Goal: Task Accomplishment & Management: Manage account settings

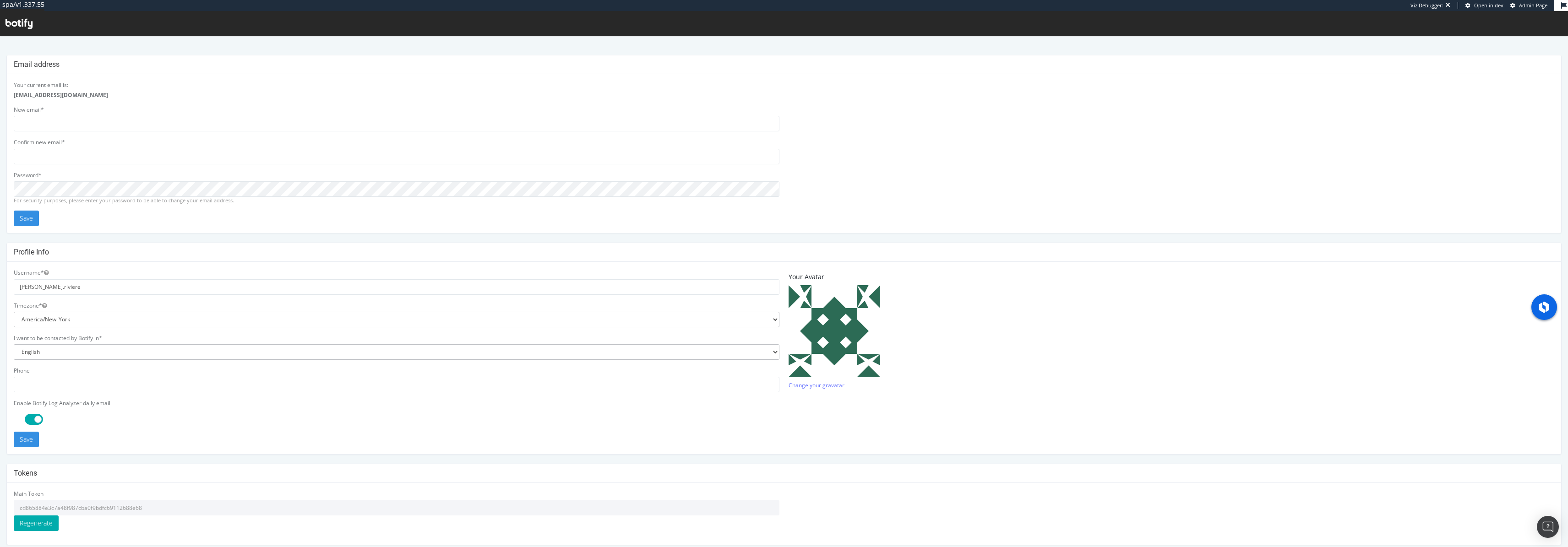
click at [91, 509] on input "cd865884e3c7a48f987cba0f9bdfc69112688e68" at bounding box center [397, 508] width 766 height 16
